Goal: Task Accomplishment & Management: Use online tool/utility

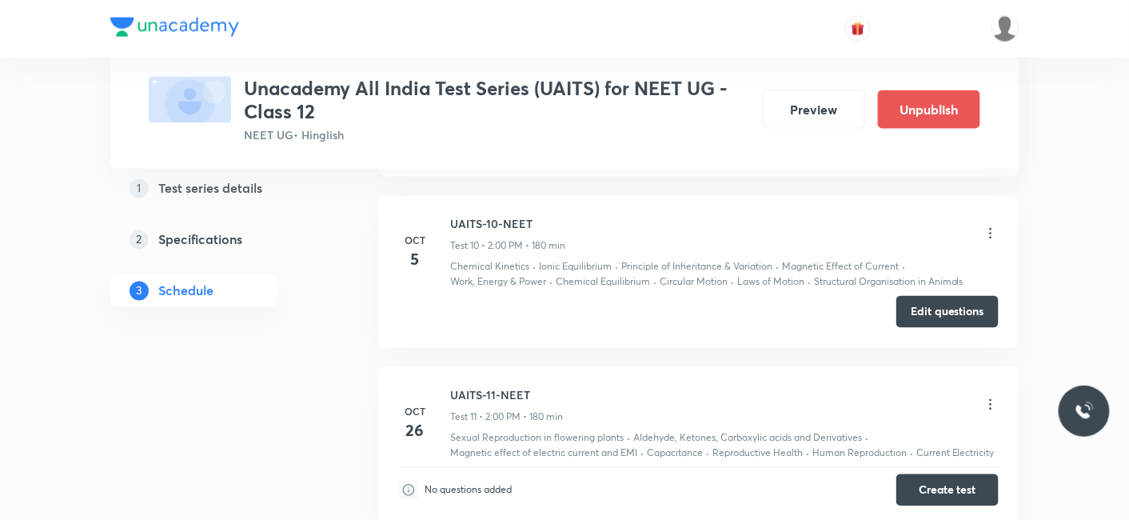
scroll to position [2687, 0]
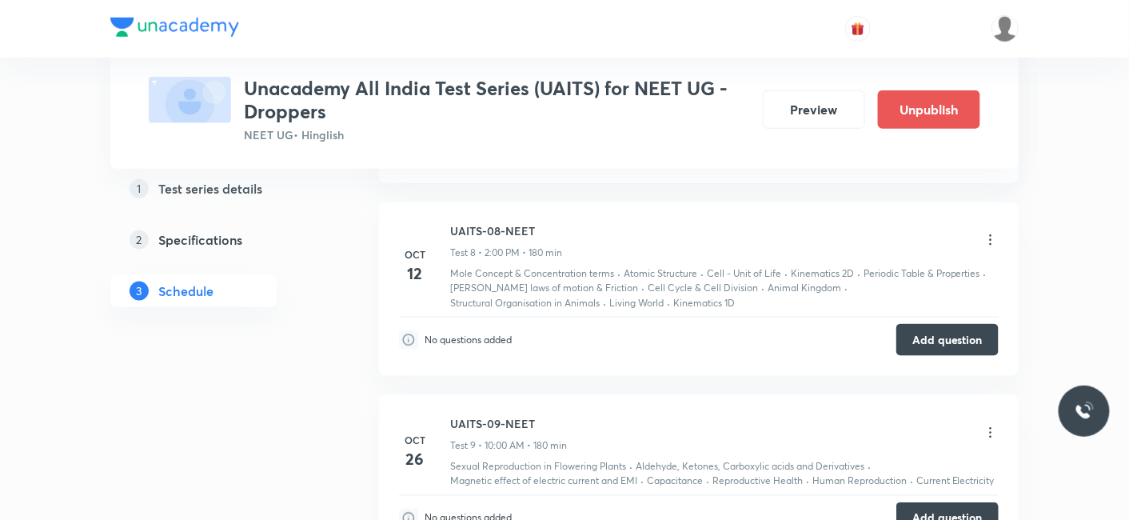
scroll to position [2352, 0]
click at [995, 232] on icon at bounding box center [990, 240] width 16 height 16
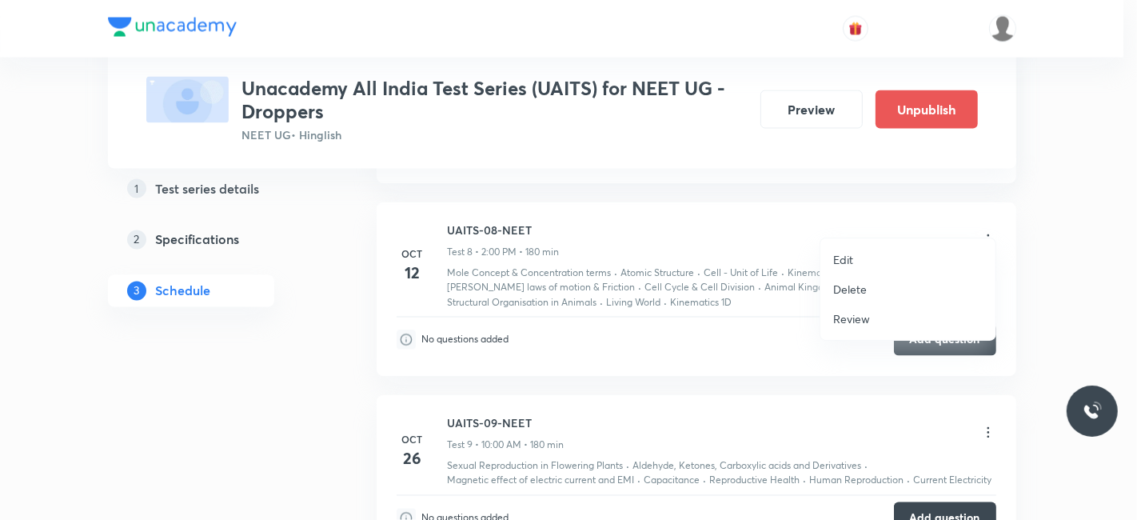
click at [861, 264] on li "Edit" at bounding box center [907, 260] width 175 height 30
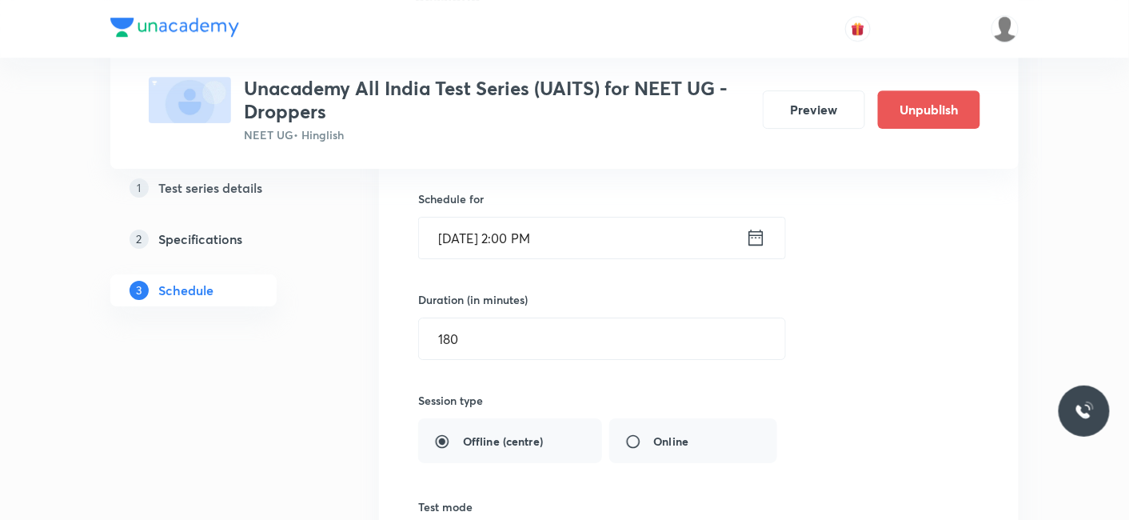
scroll to position [1549, 0]
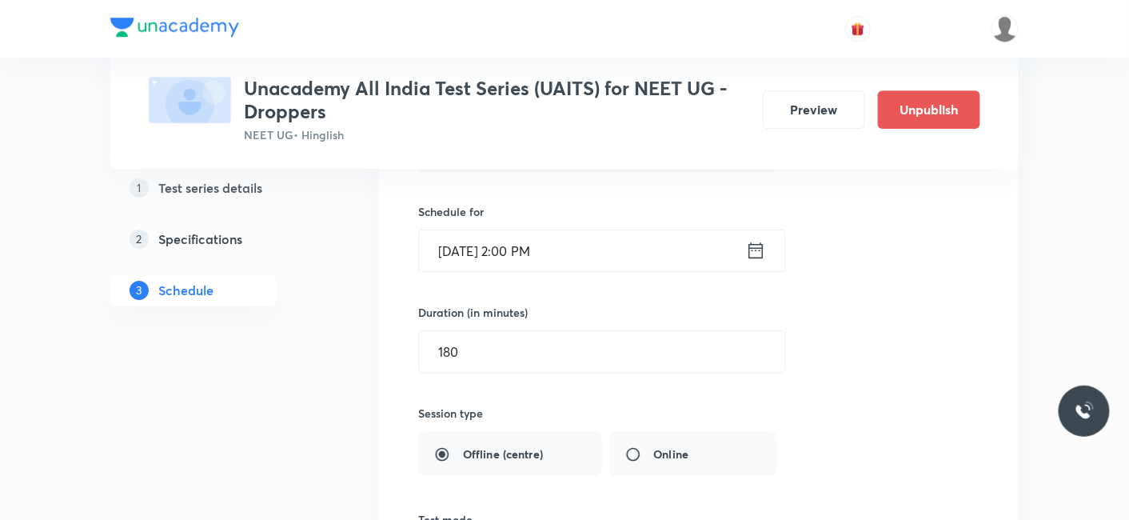
click at [754, 239] on icon at bounding box center [756, 250] width 20 height 22
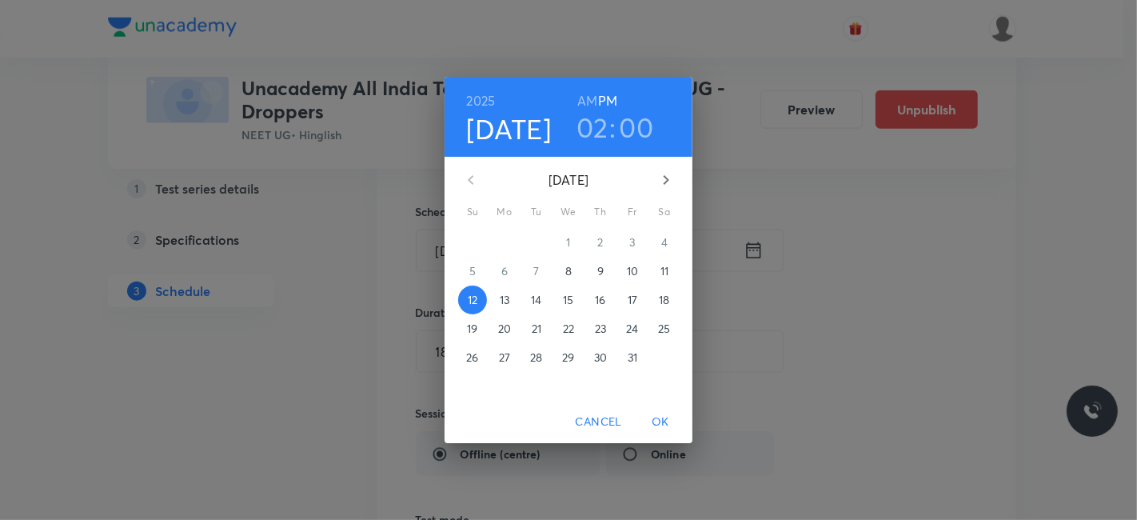
click at [593, 99] on h6 "AM" at bounding box center [587, 101] width 20 height 22
click at [602, 129] on h3 "02" at bounding box center [592, 127] width 32 height 34
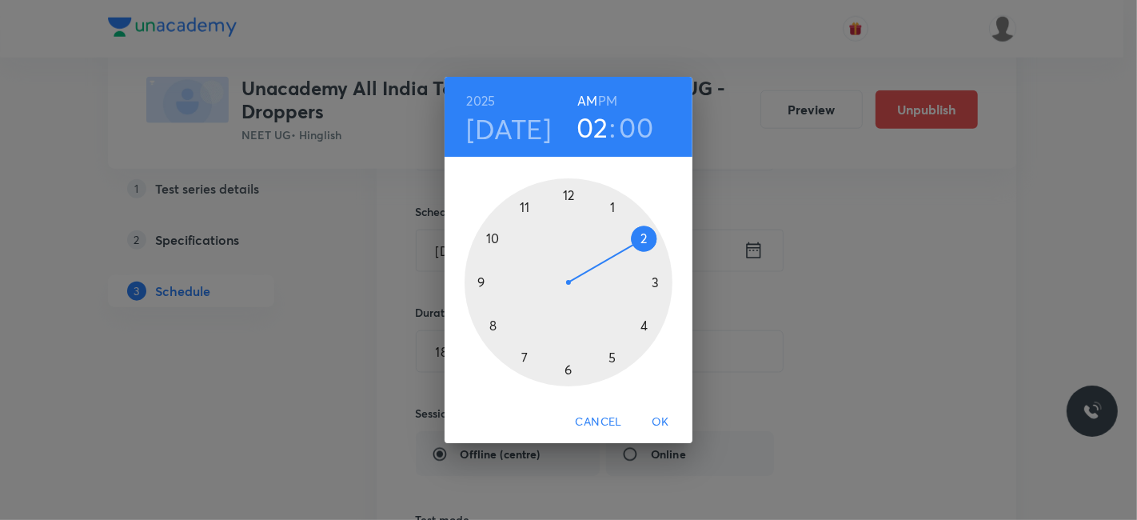
click at [492, 237] on div at bounding box center [568, 282] width 208 height 208
click at [655, 427] on span "OK" at bounding box center [660, 422] width 38 height 20
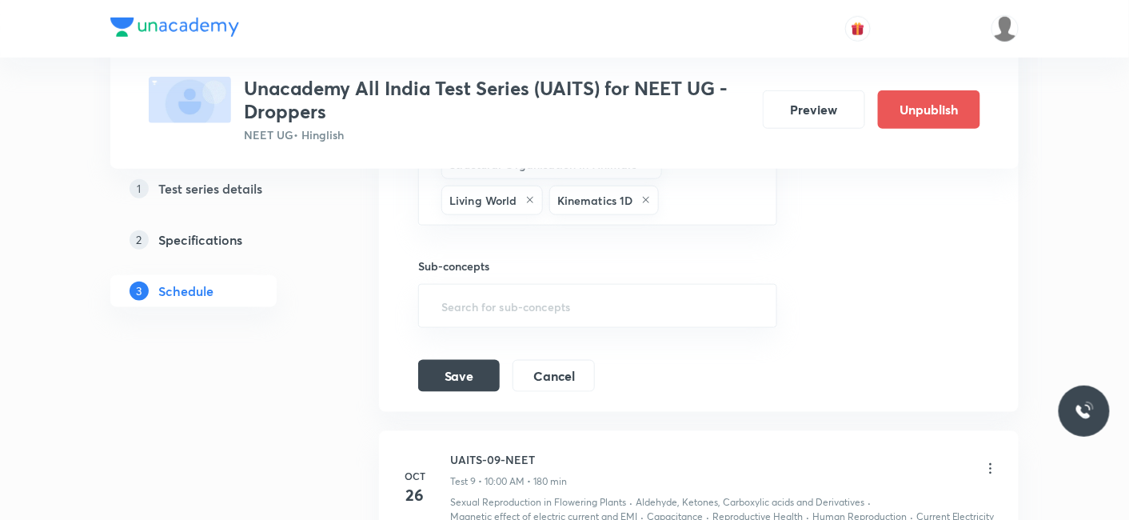
scroll to position [2339, 0]
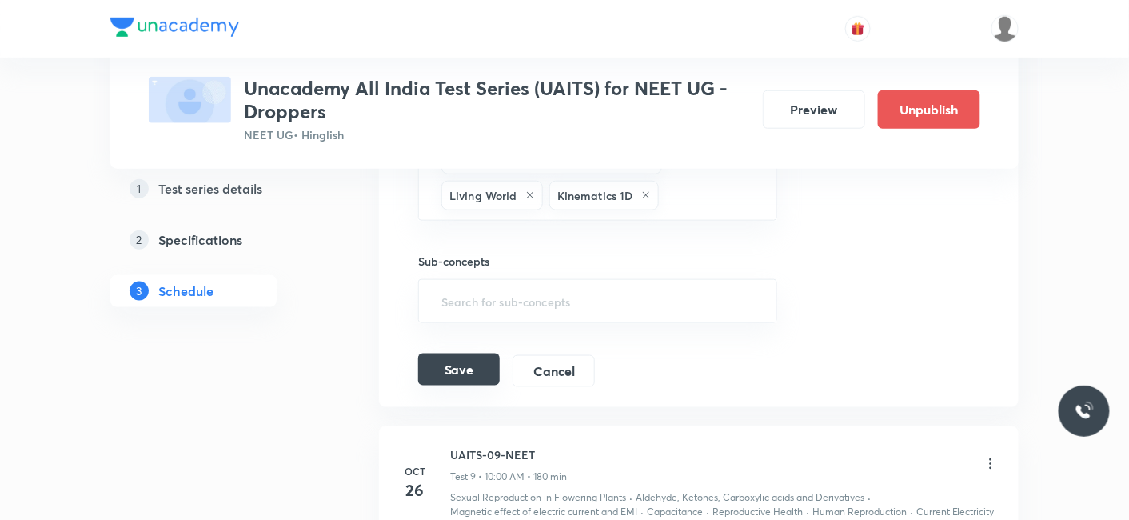
click at [468, 355] on button "Save" at bounding box center [459, 369] width 82 height 32
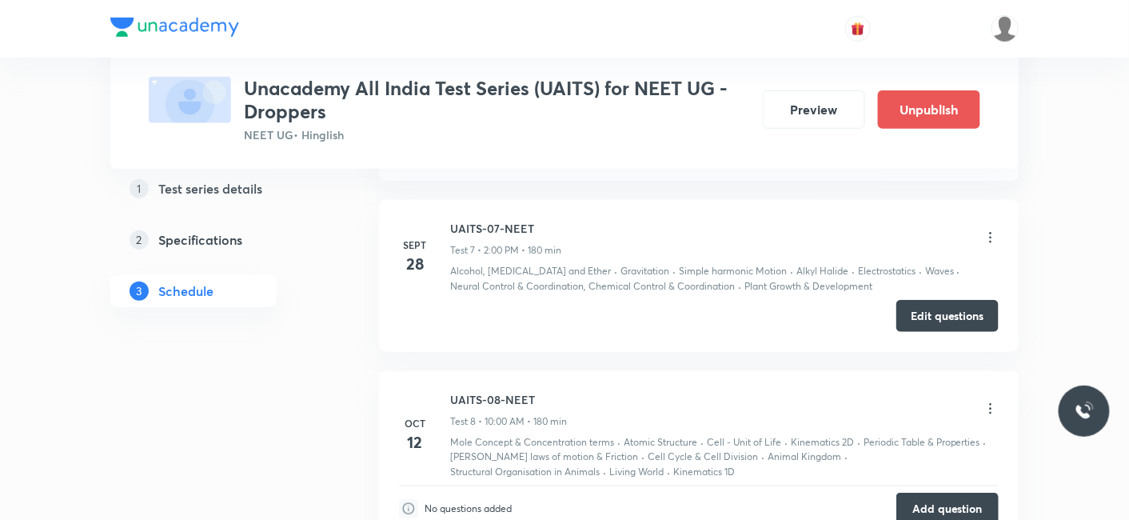
scroll to position [2182, 0]
